Goal: Use online tool/utility: Utilize a website feature to perform a specific function

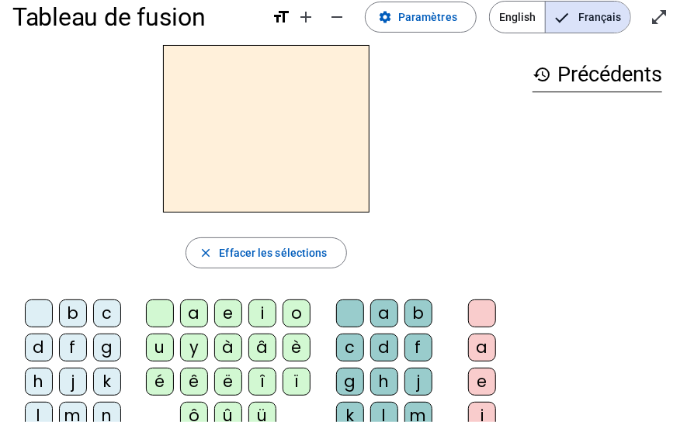
scroll to position [46, 0]
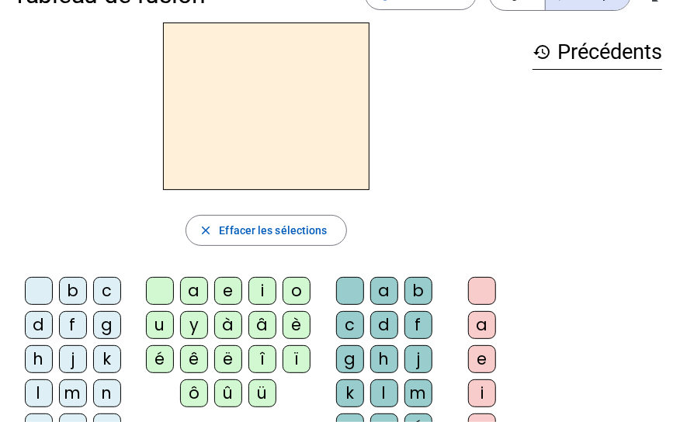
click at [68, 389] on div "m" at bounding box center [73, 393] width 28 height 28
click at [190, 291] on div "a" at bounding box center [194, 291] width 28 height 28
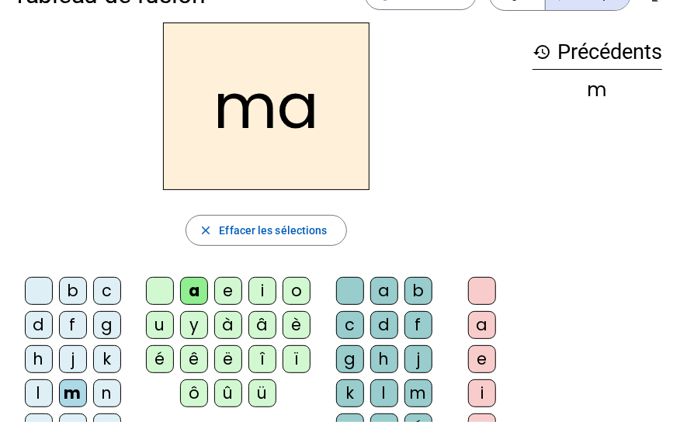
click at [354, 393] on div "l" at bounding box center [384, 393] width 28 height 28
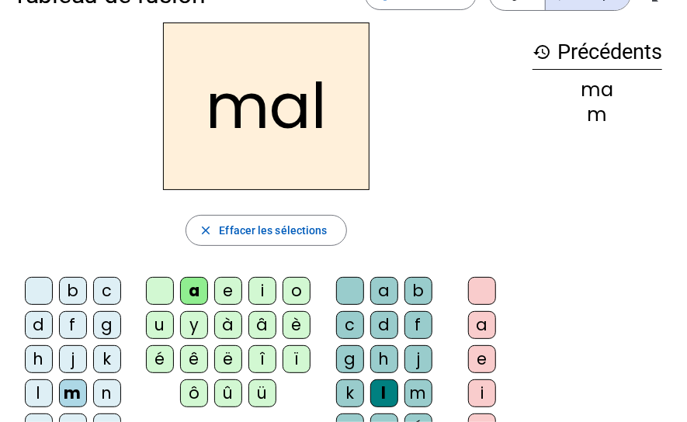
click at [258, 292] on div "i" at bounding box center [262, 291] width 28 height 28
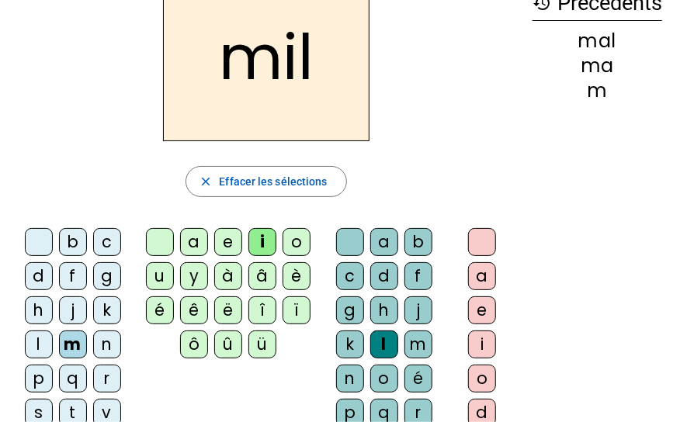
scroll to position [115, 0]
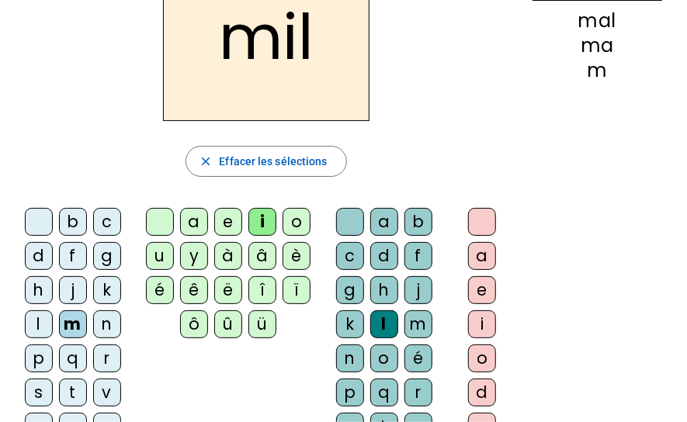
click at [38, 388] on div "s" at bounding box center [39, 393] width 28 height 28
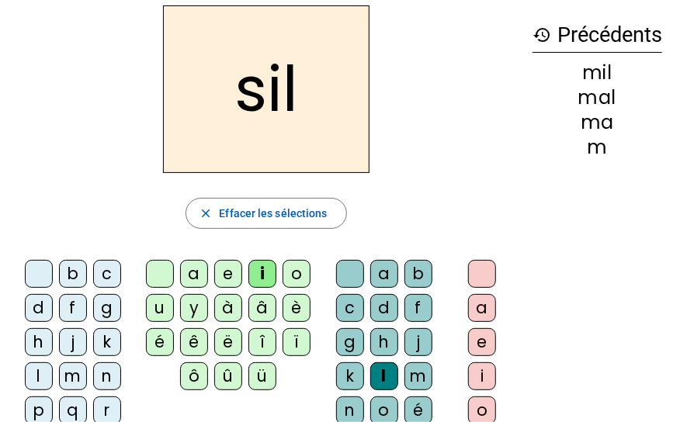
scroll to position [20, 0]
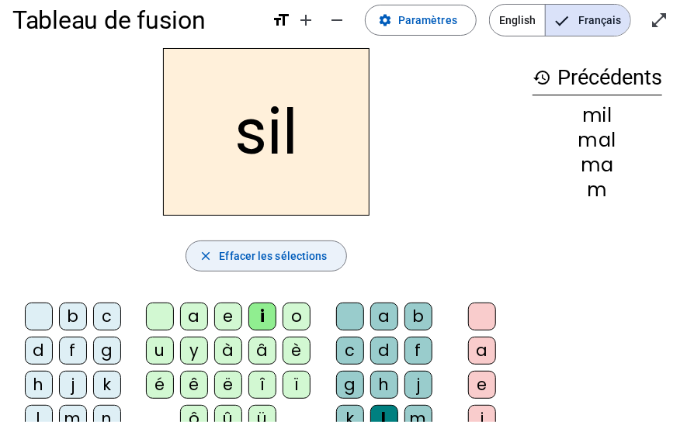
click at [206, 252] on mat-icon "close" at bounding box center [206, 256] width 14 height 14
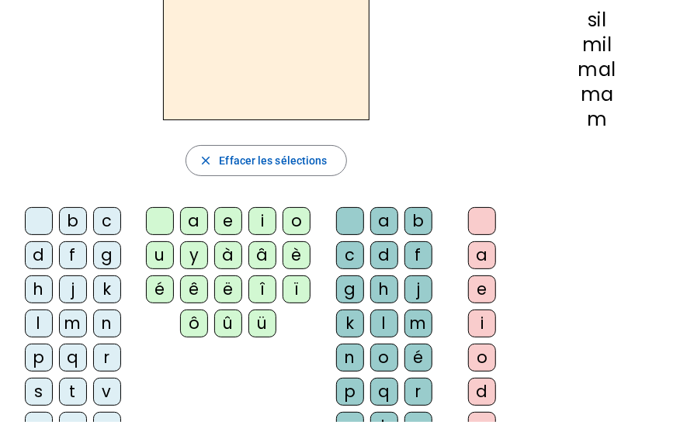
scroll to position [115, 0]
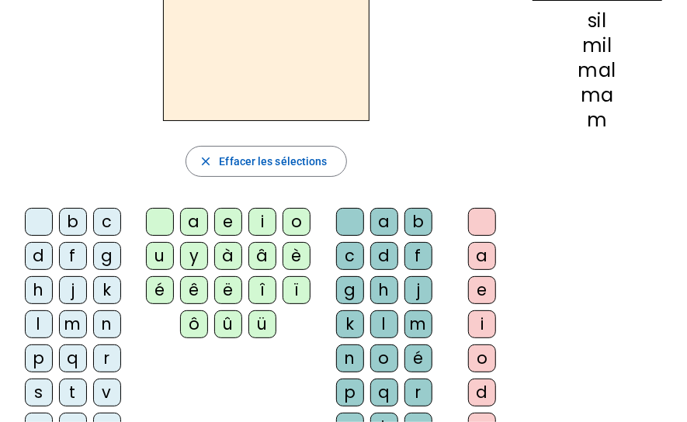
click at [36, 386] on div "s" at bounding box center [39, 393] width 28 height 28
click at [256, 226] on div "i" at bounding box center [262, 222] width 28 height 28
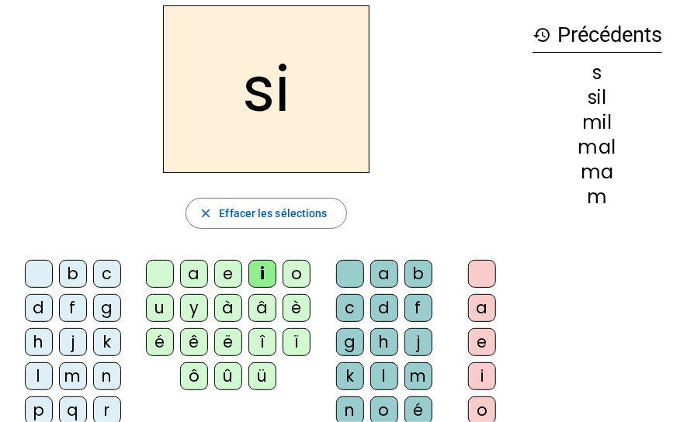
scroll to position [100, 0]
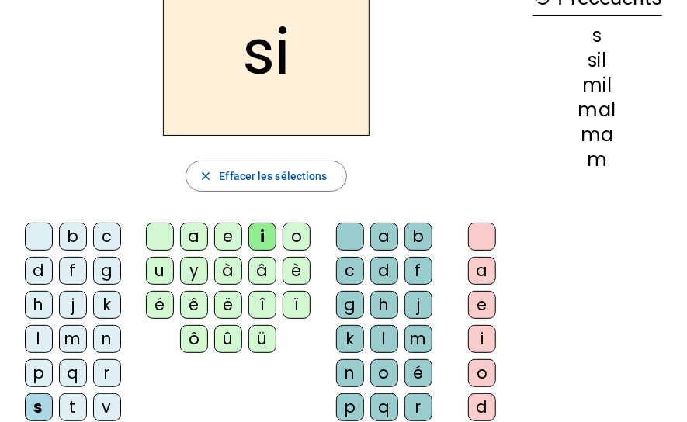
click at [105, 340] on div "n" at bounding box center [107, 339] width 28 height 28
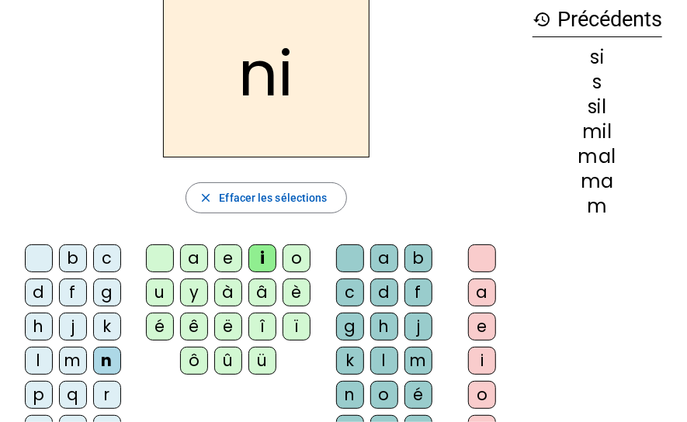
scroll to position [81, 0]
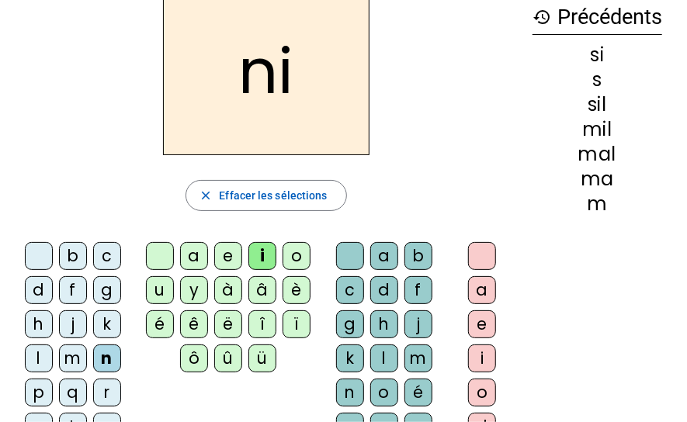
click at [227, 257] on div "e" at bounding box center [228, 256] width 28 height 28
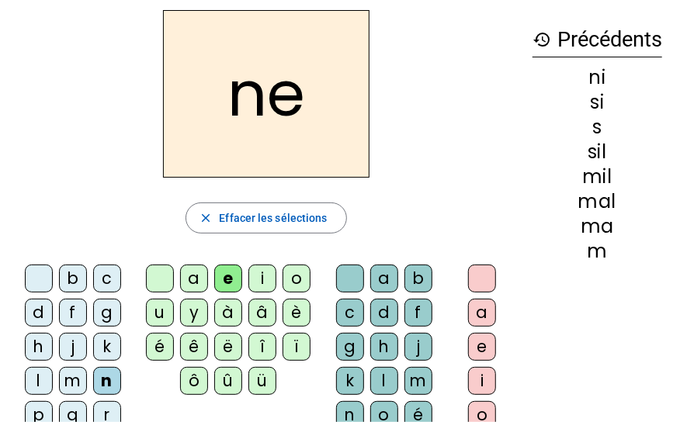
scroll to position [55, 0]
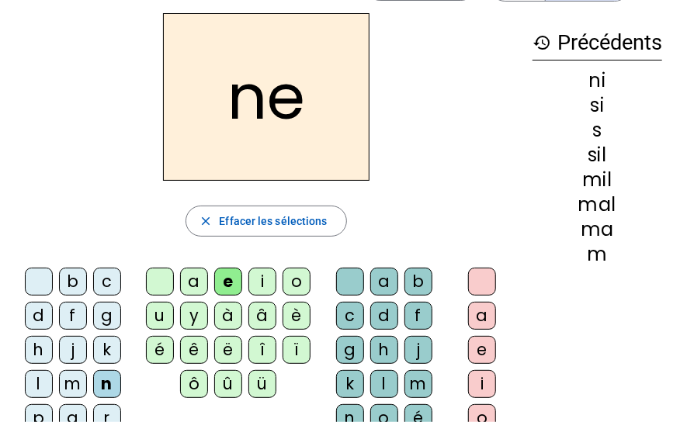
click at [189, 282] on div "a" at bounding box center [194, 282] width 28 height 28
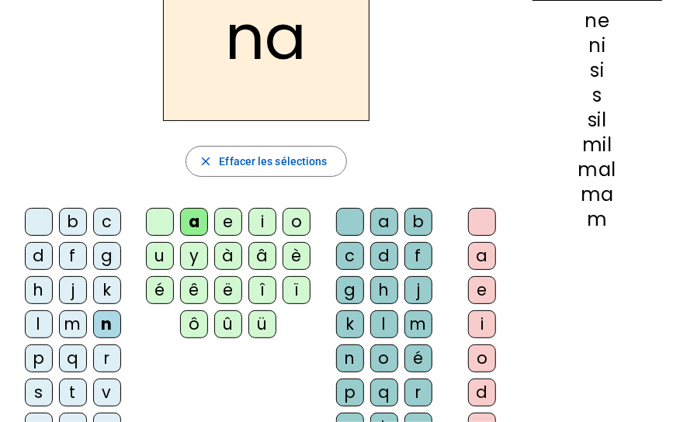
scroll to position [126, 0]
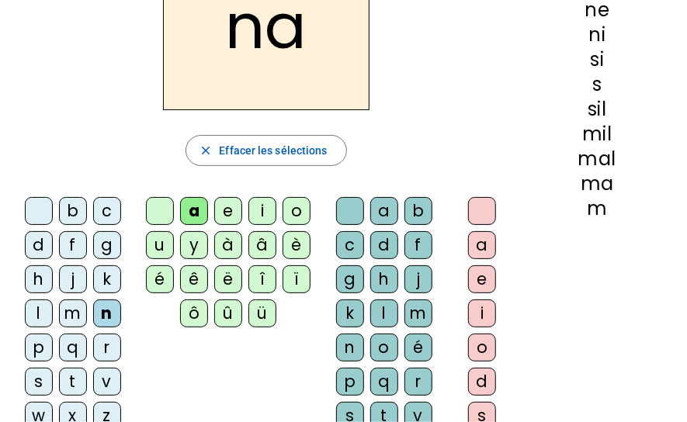
click at [37, 385] on div "s" at bounding box center [39, 382] width 28 height 28
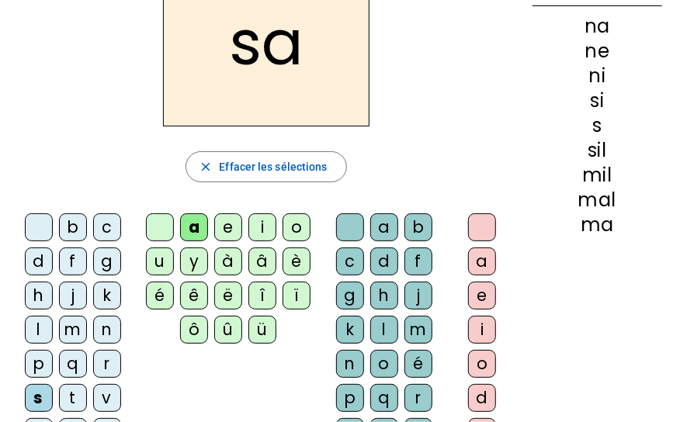
scroll to position [106, 0]
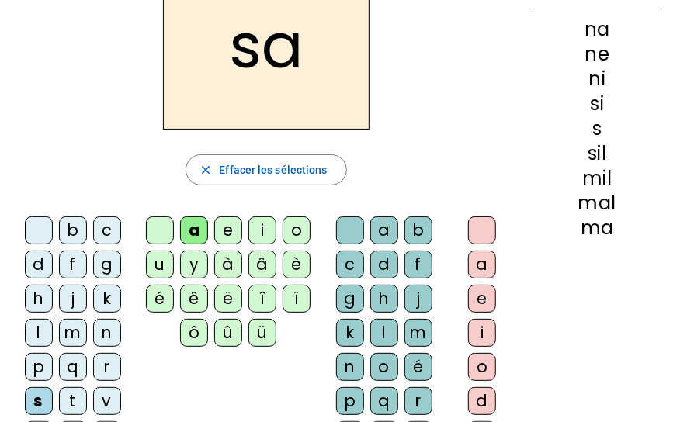
click at [159, 268] on div "u" at bounding box center [160, 265] width 28 height 28
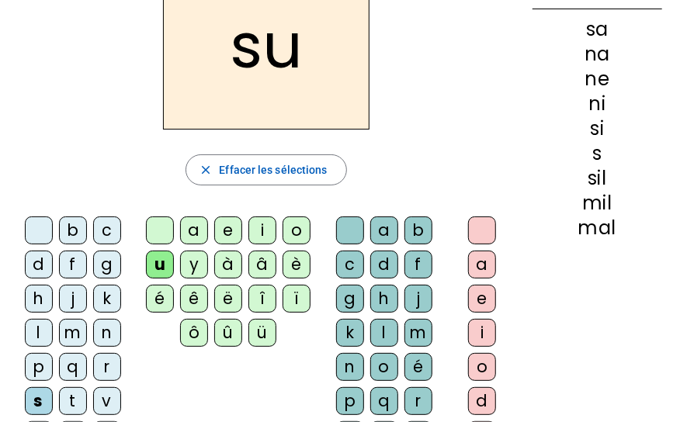
click at [29, 334] on div "l" at bounding box center [39, 333] width 28 height 28
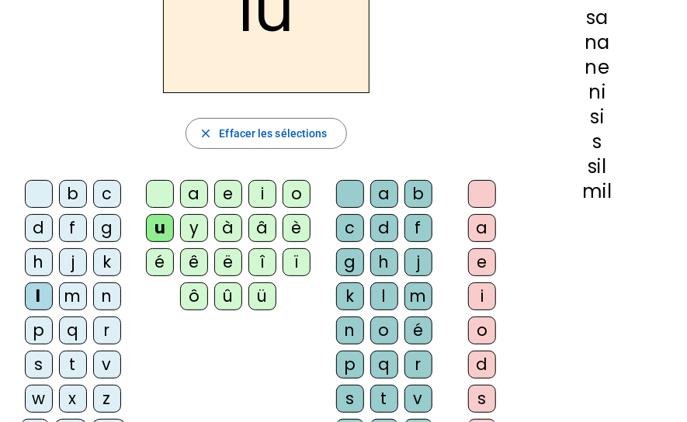
scroll to position [160, 0]
